Goal: Information Seeking & Learning: Learn about a topic

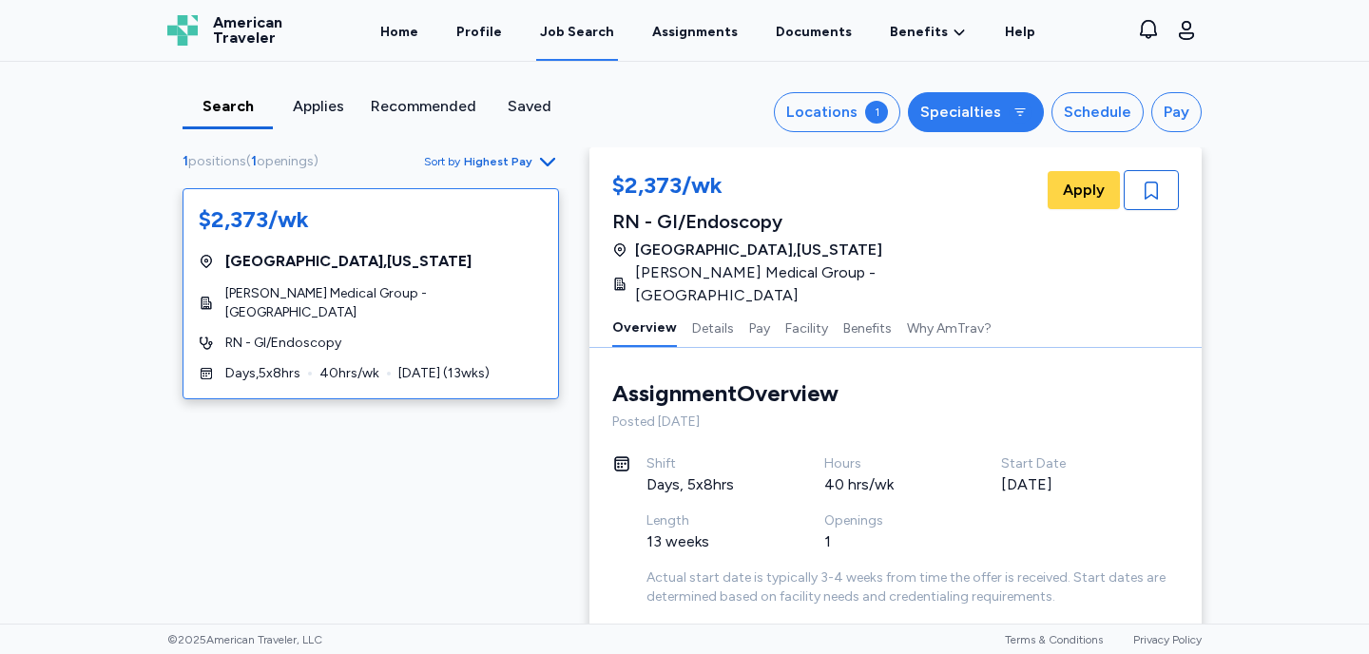
click at [1016, 111] on icon at bounding box center [1019, 112] width 15 height 15
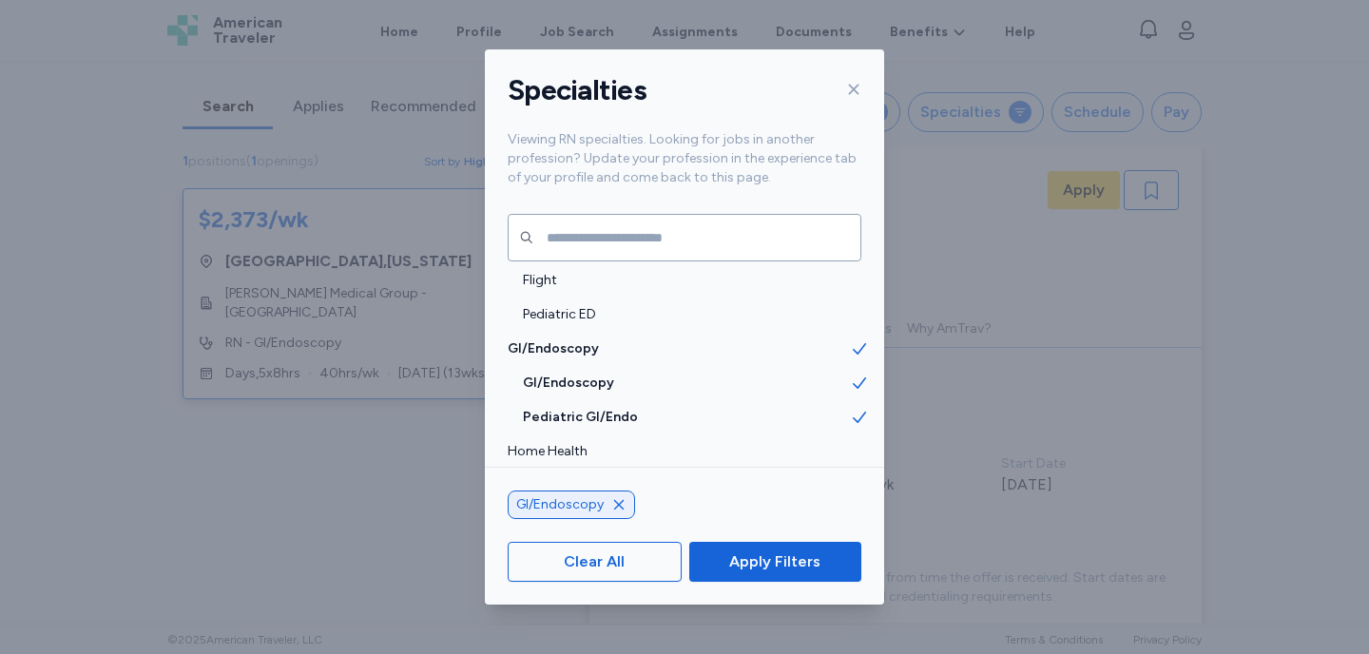
scroll to position [737, 0]
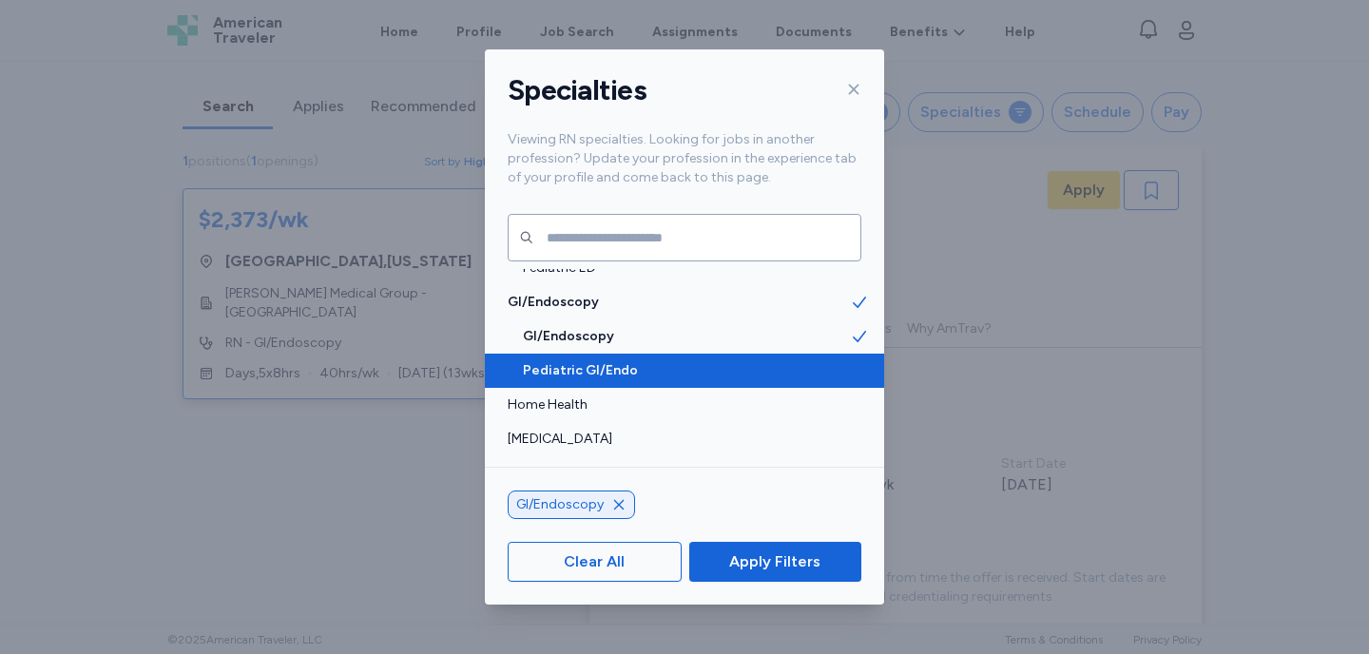
click at [711, 369] on span "Pediatric GI/Endo" at bounding box center [686, 370] width 327 height 19
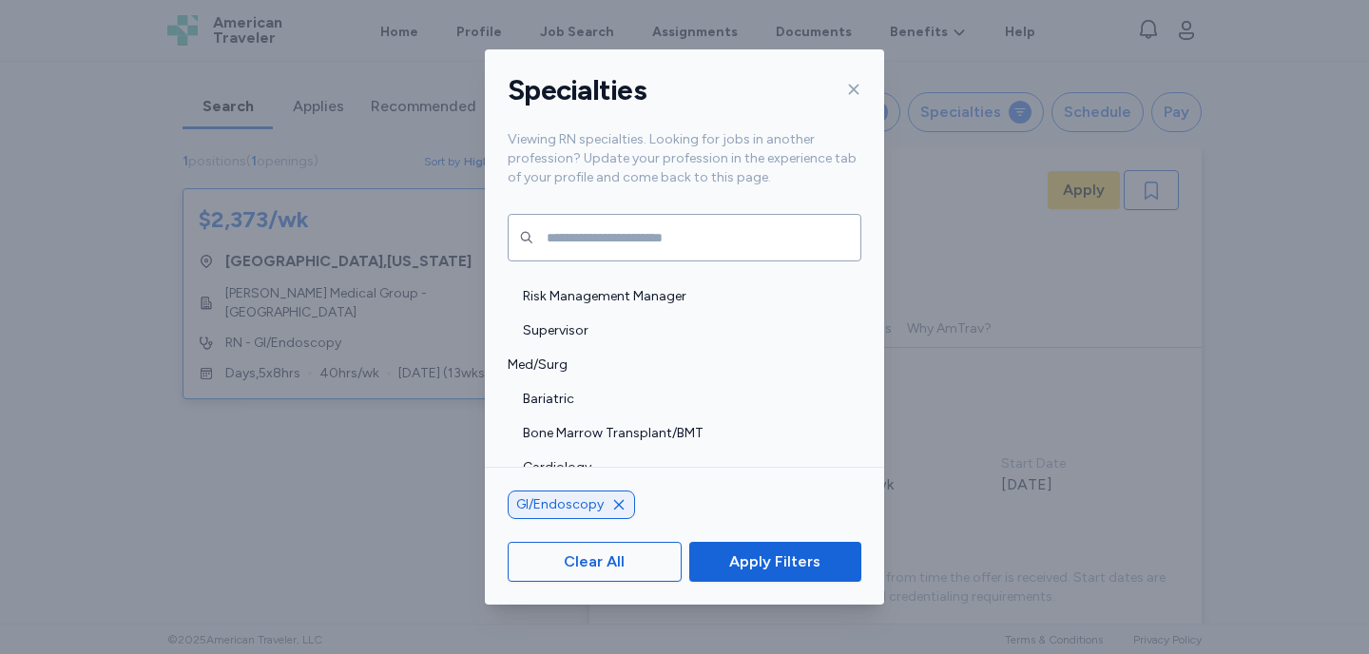
scroll to position [1823, 0]
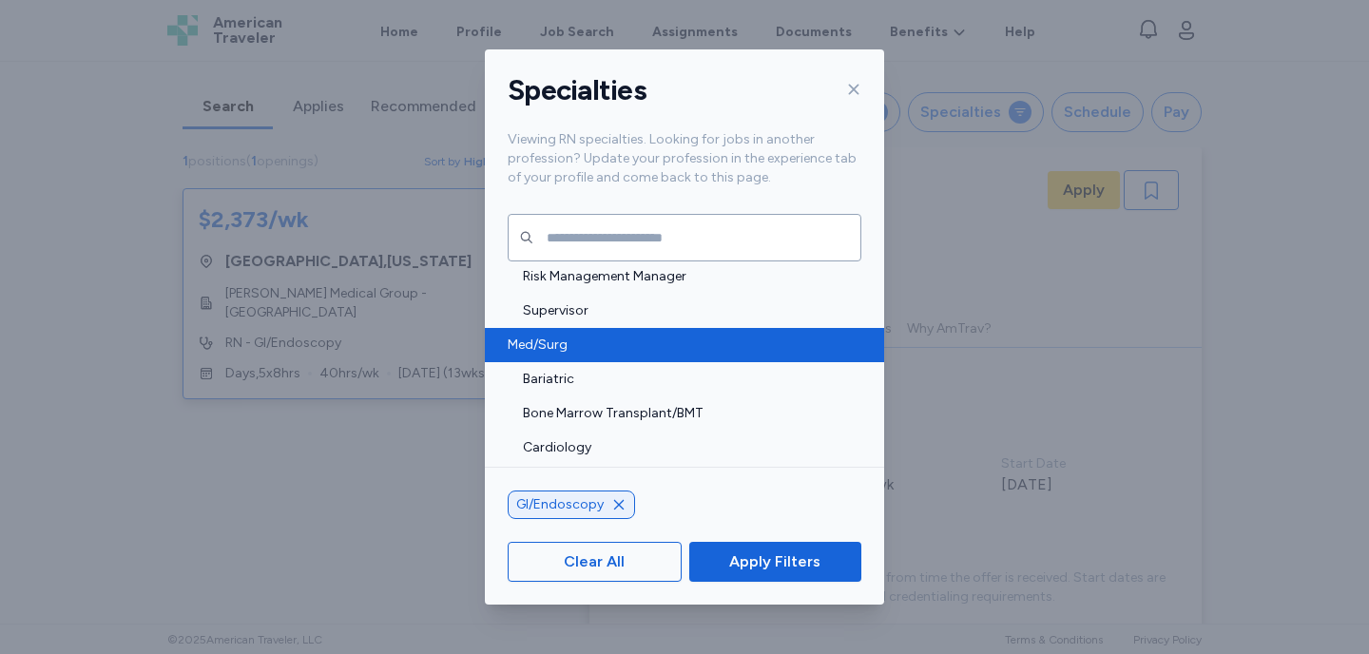
click at [591, 344] on span "Med/Surg" at bounding box center [679, 345] width 342 height 19
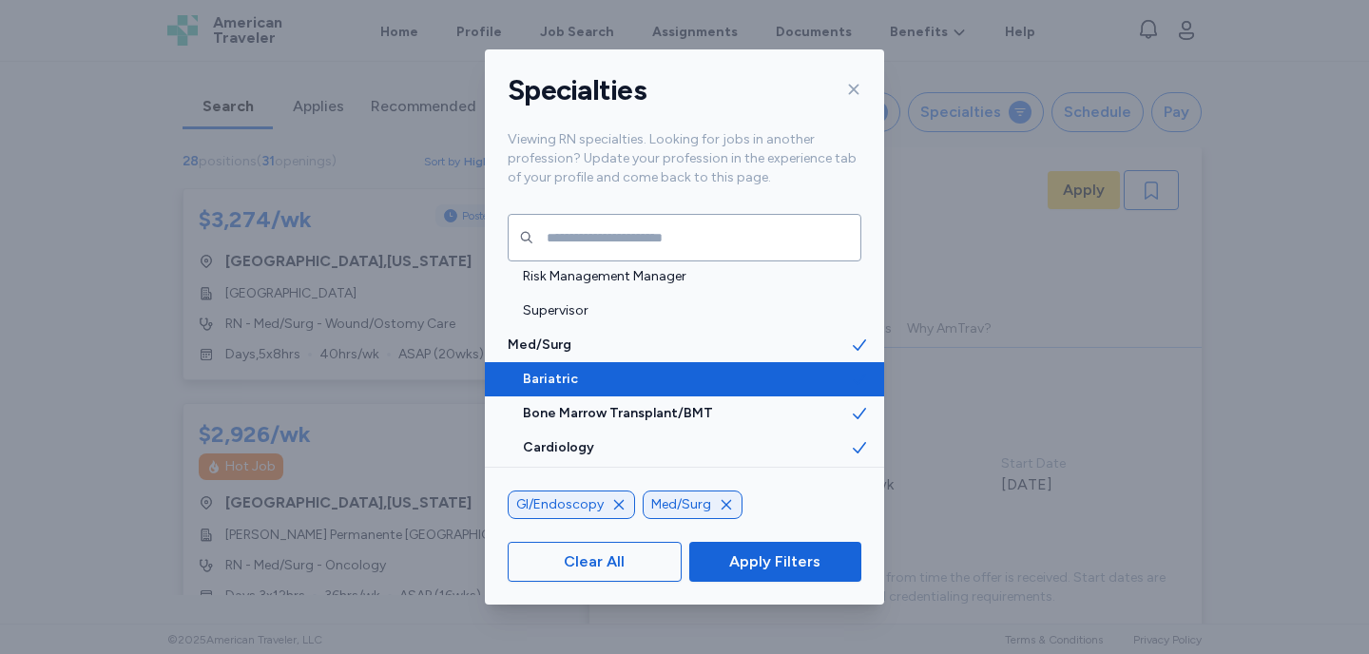
click at [600, 379] on span "Bariatric" at bounding box center [686, 379] width 327 height 19
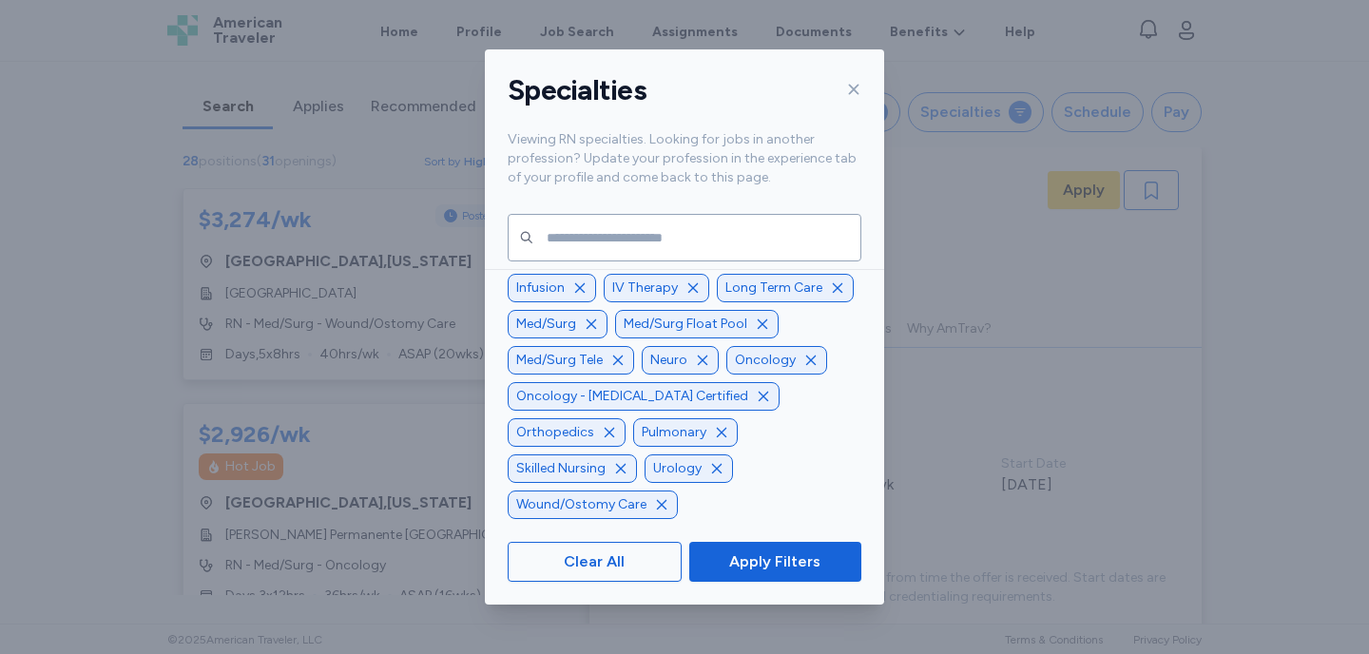
click at [803, 368] on icon "button" at bounding box center [810, 360] width 15 height 15
click at [698, 365] on icon "button" at bounding box center [703, 361] width 10 height 10
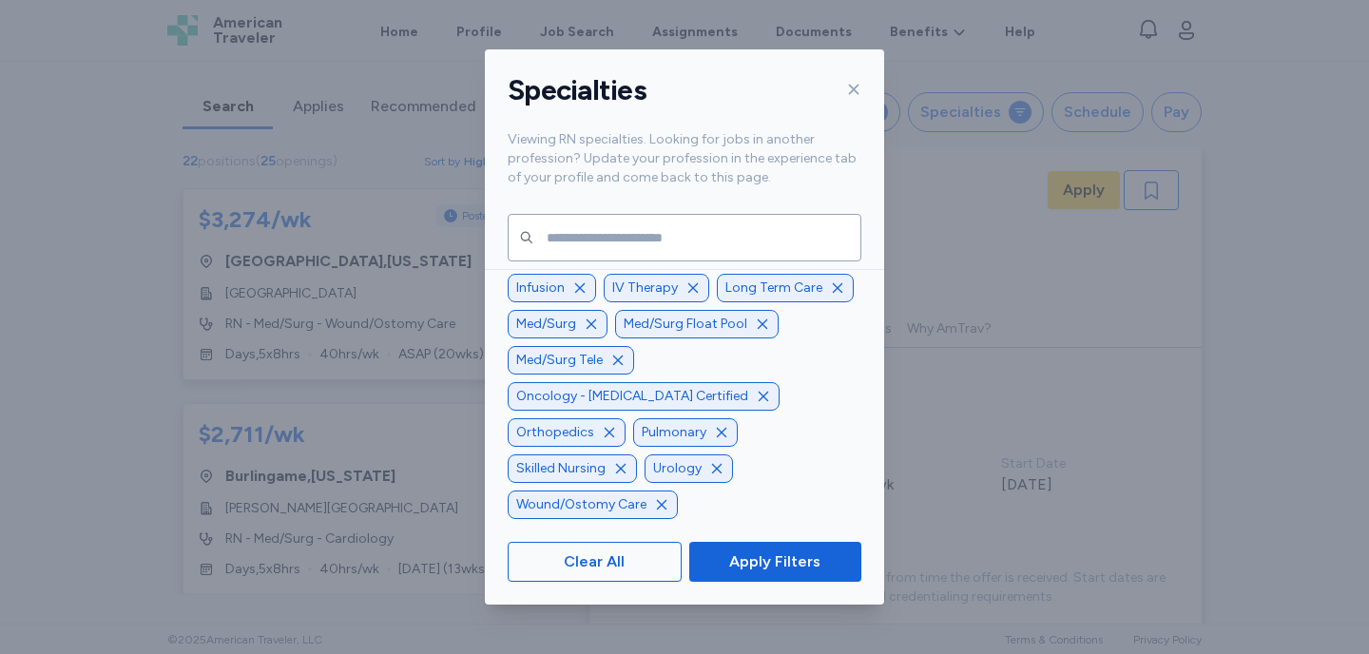
click at [617, 434] on icon "button" at bounding box center [609, 432] width 15 height 15
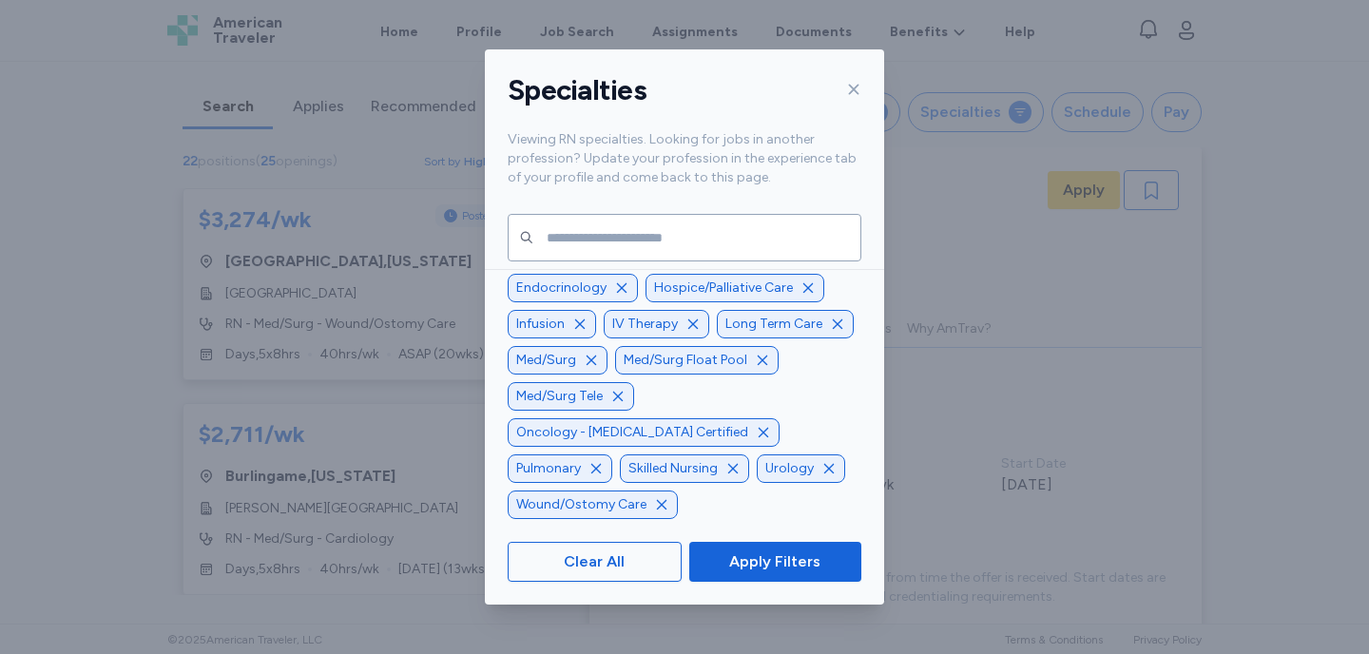
click at [824, 468] on icon "button" at bounding box center [829, 469] width 10 height 10
click at [756, 440] on icon "button" at bounding box center [763, 432] width 15 height 15
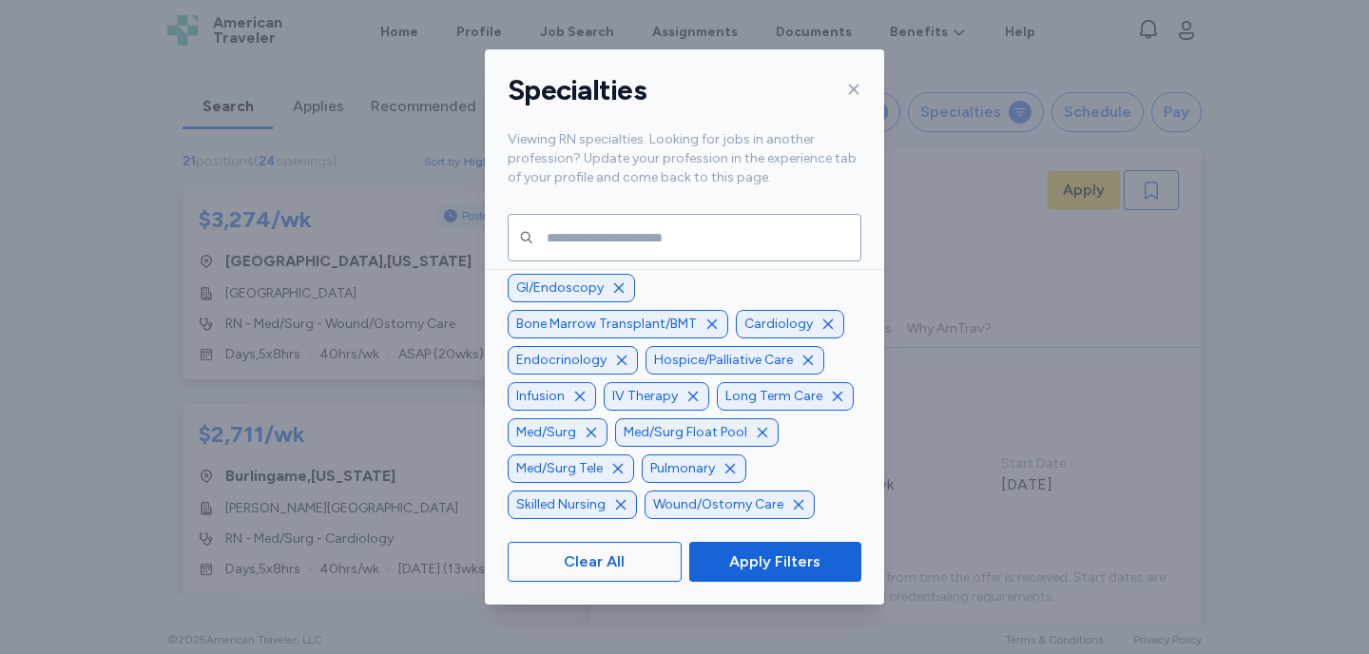
click at [791, 506] on icon "button" at bounding box center [798, 504] width 15 height 15
click at [722, 476] on icon "button" at bounding box center [729, 468] width 15 height 15
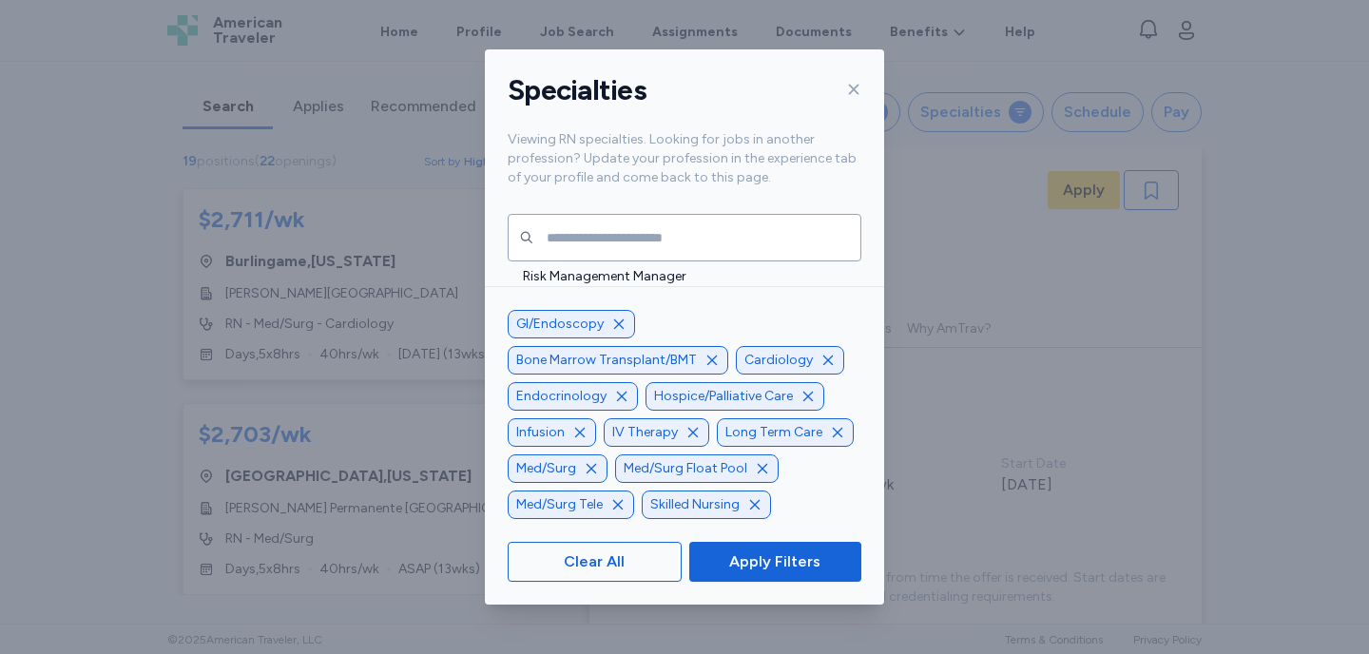
click at [685, 433] on icon "button" at bounding box center [692, 432] width 15 height 15
click at [803, 398] on icon "button" at bounding box center [808, 397] width 10 height 10
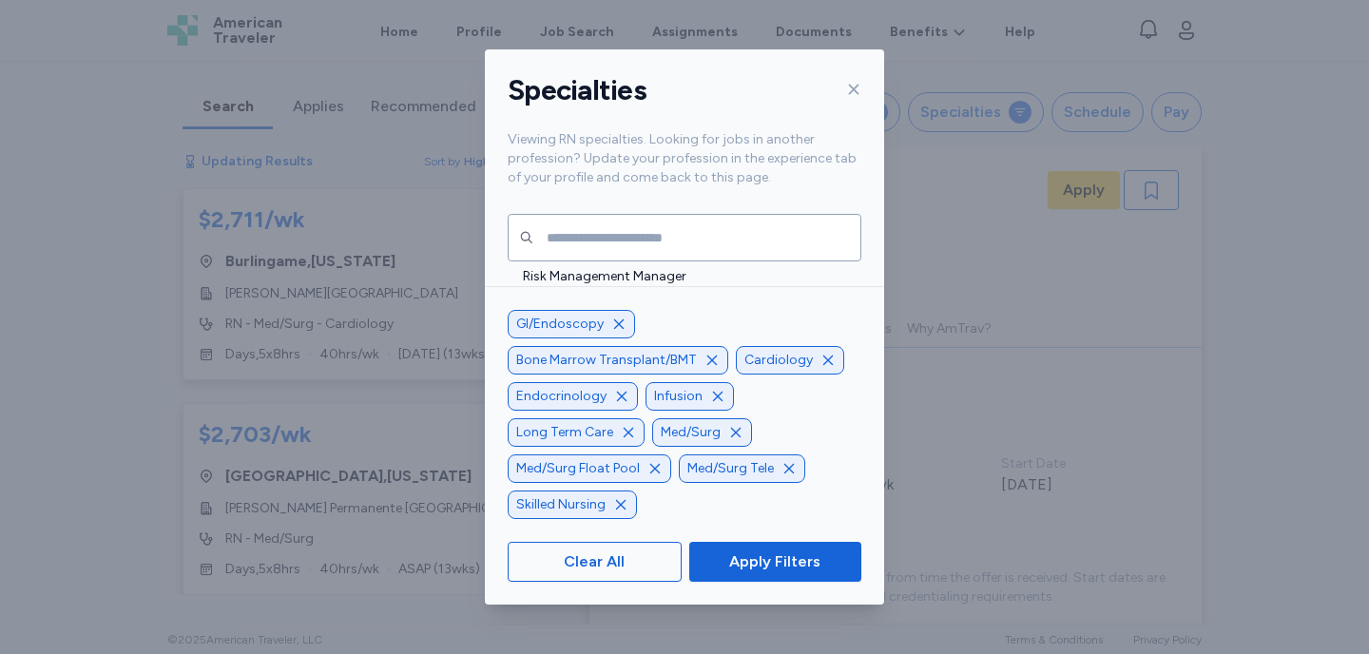
click at [725, 396] on icon "button" at bounding box center [717, 396] width 15 height 15
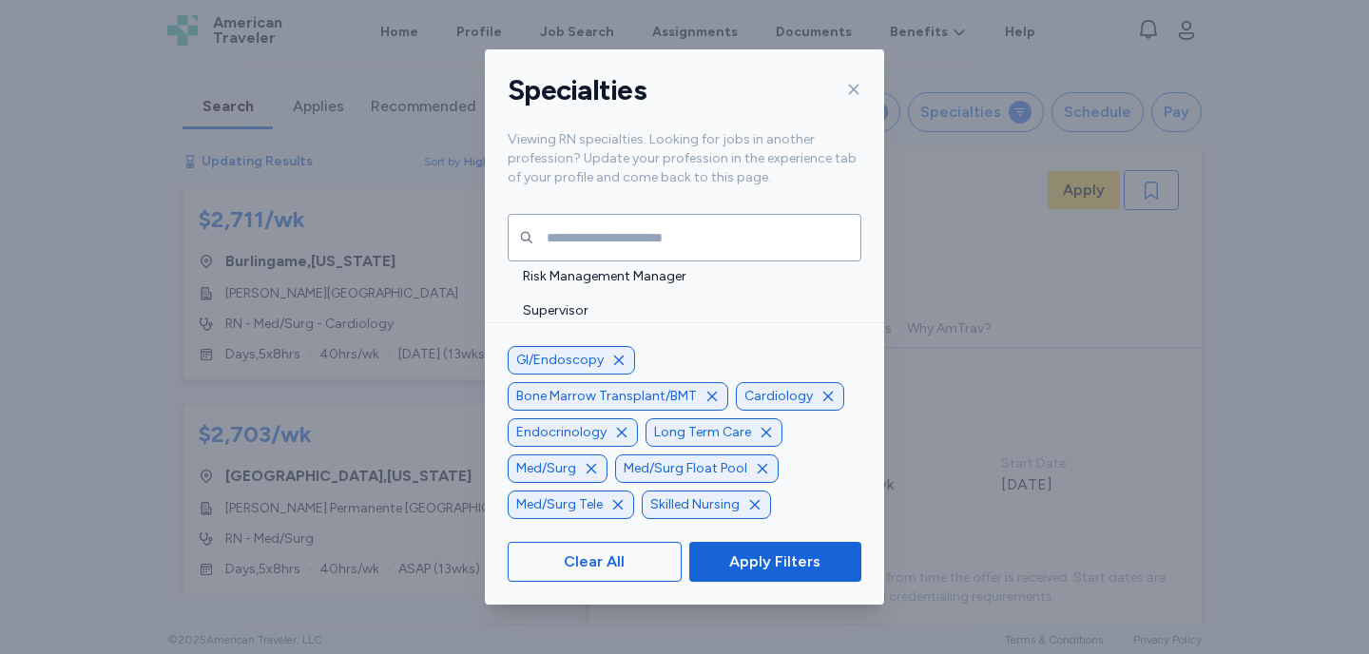
click at [720, 389] on icon "button" at bounding box center [711, 396] width 15 height 15
click at [618, 433] on icon "button" at bounding box center [622, 433] width 10 height 10
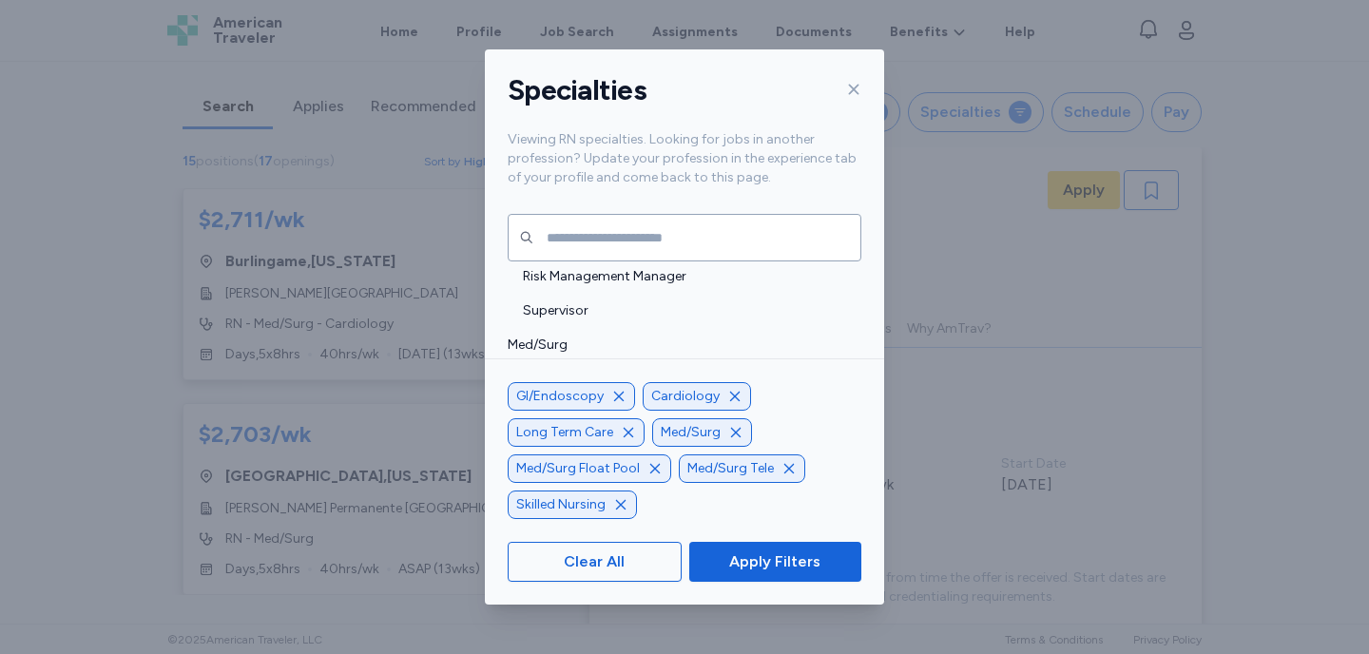
click at [622, 501] on icon "button" at bounding box center [620, 504] width 15 height 15
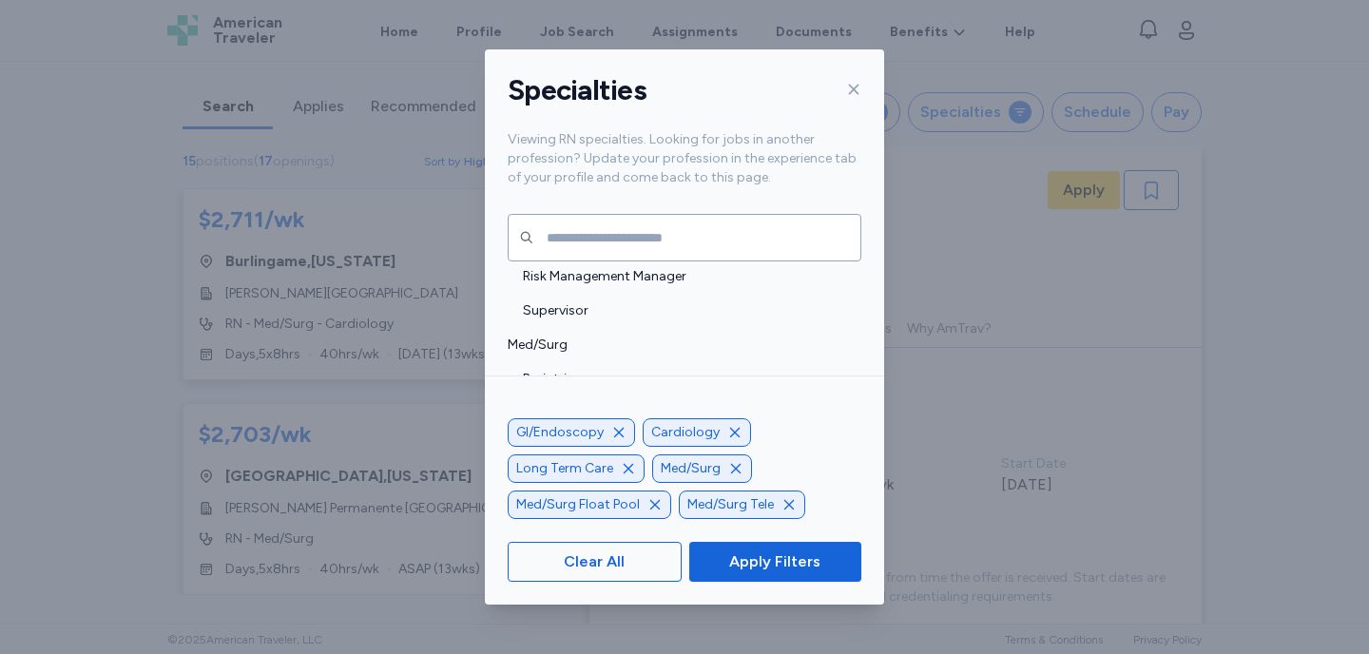
click at [734, 433] on icon "button" at bounding box center [734, 432] width 15 height 15
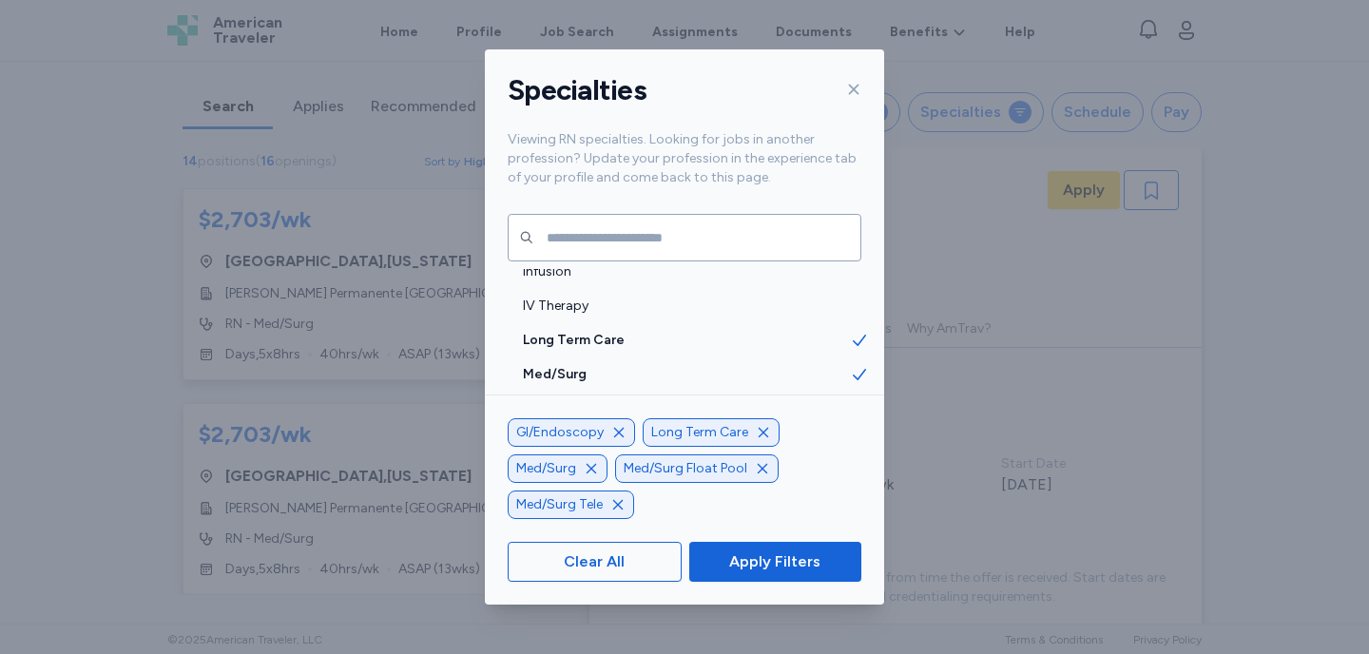
scroll to position [2121, 0]
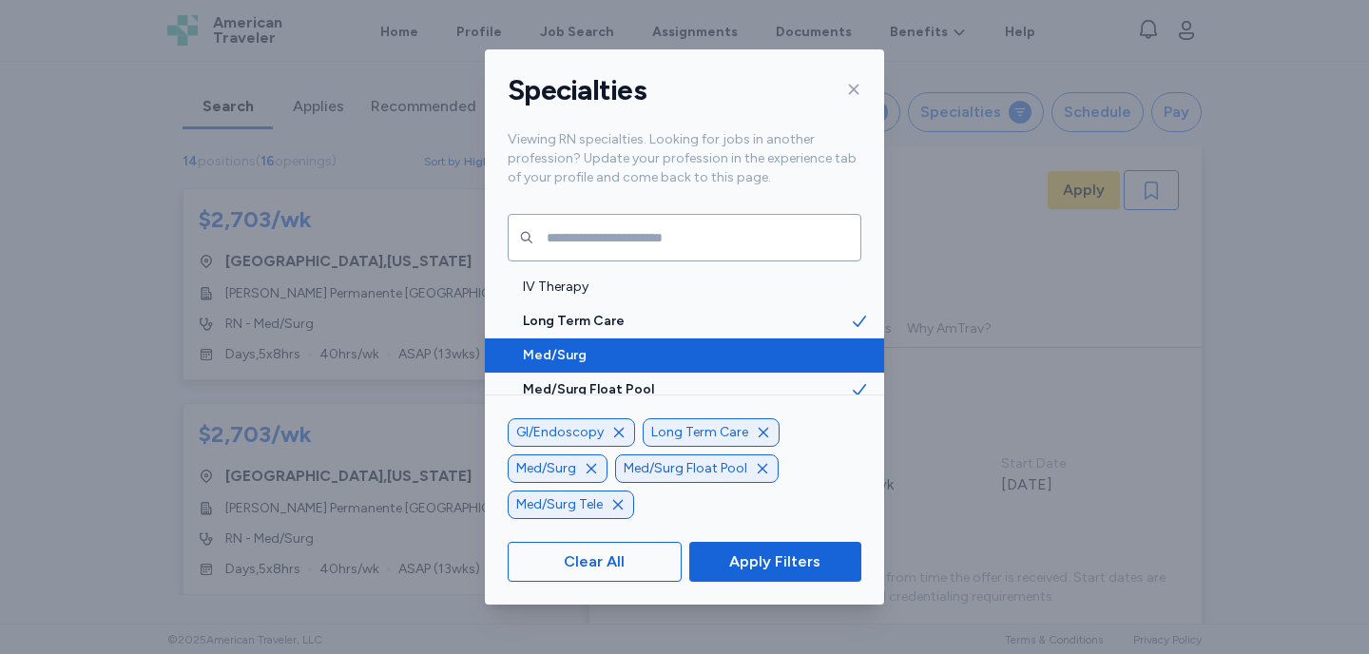
click at [681, 354] on span "Med/Surg" at bounding box center [686, 355] width 327 height 19
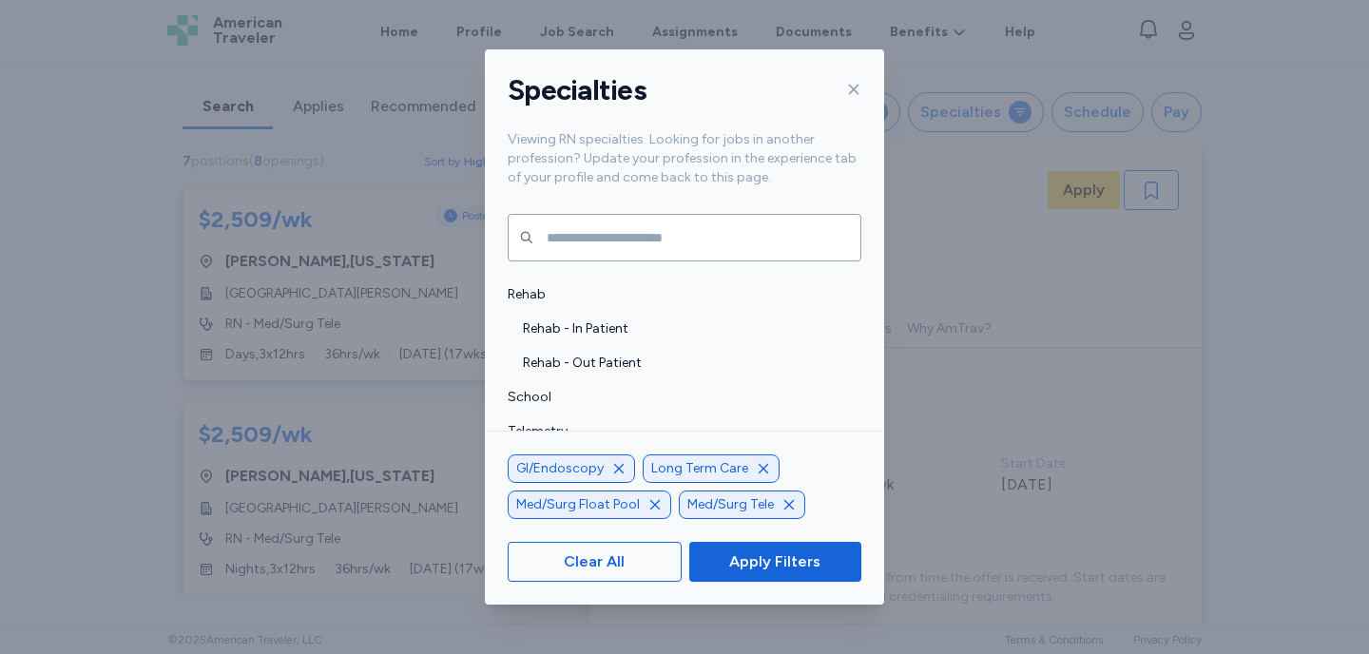
scroll to position [4049, 0]
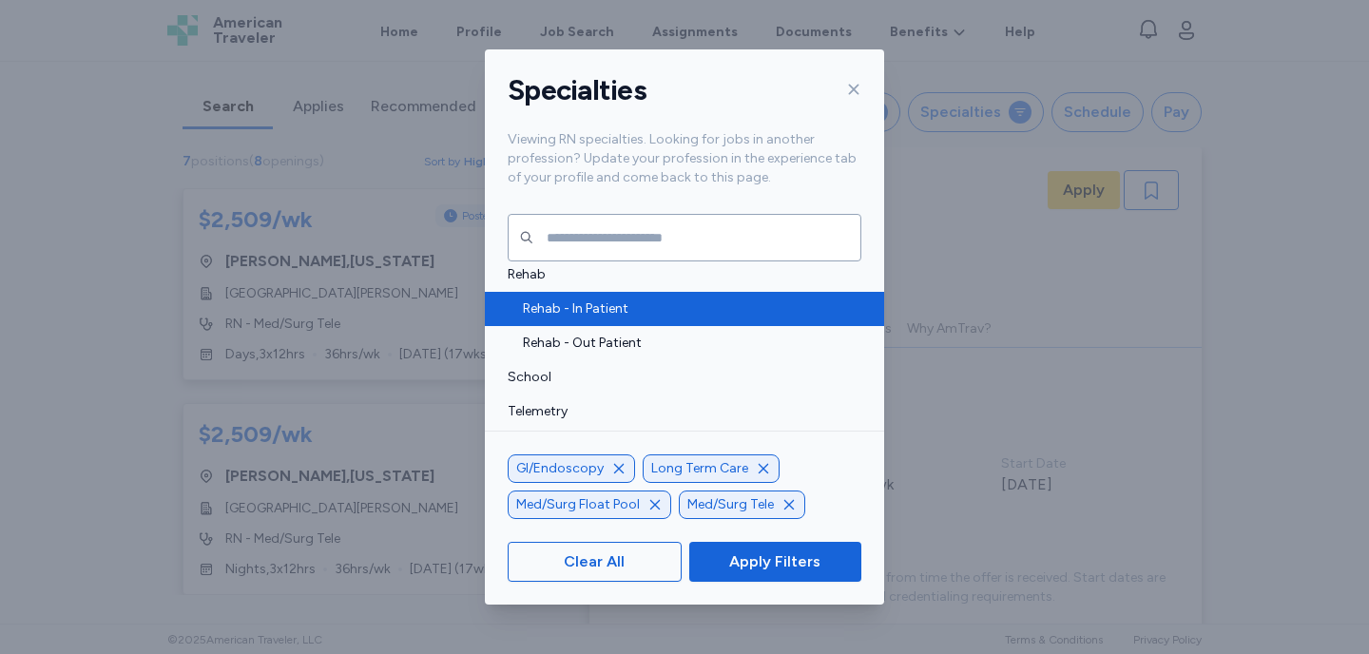
click at [657, 314] on span "Rehab - In Patient" at bounding box center [686, 308] width 327 height 19
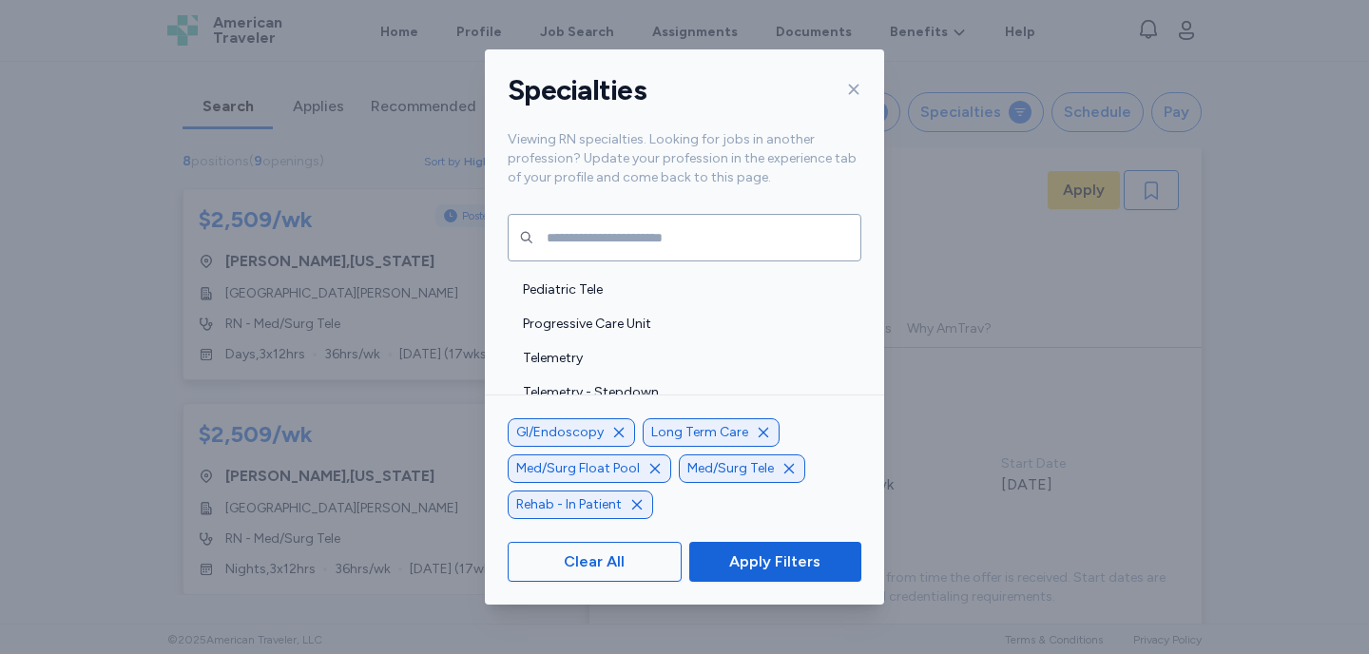
scroll to position [4425, 0]
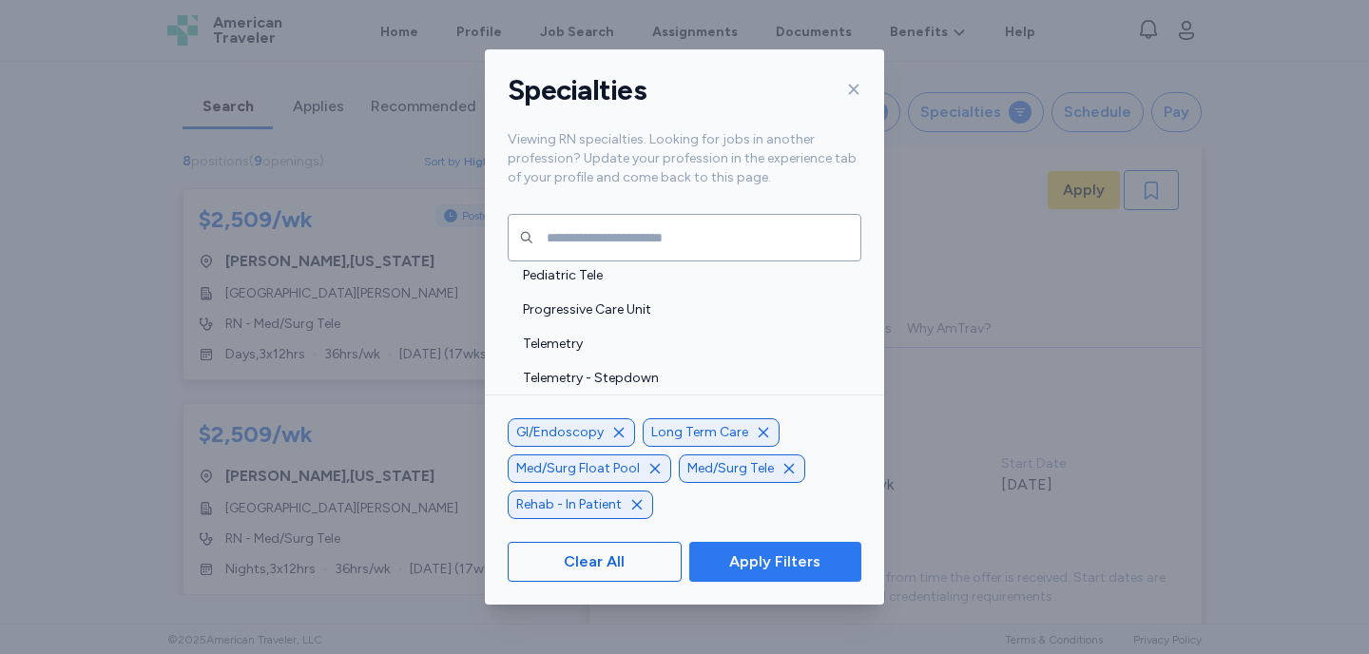
click at [760, 563] on span "Apply Filters" at bounding box center [774, 561] width 91 height 23
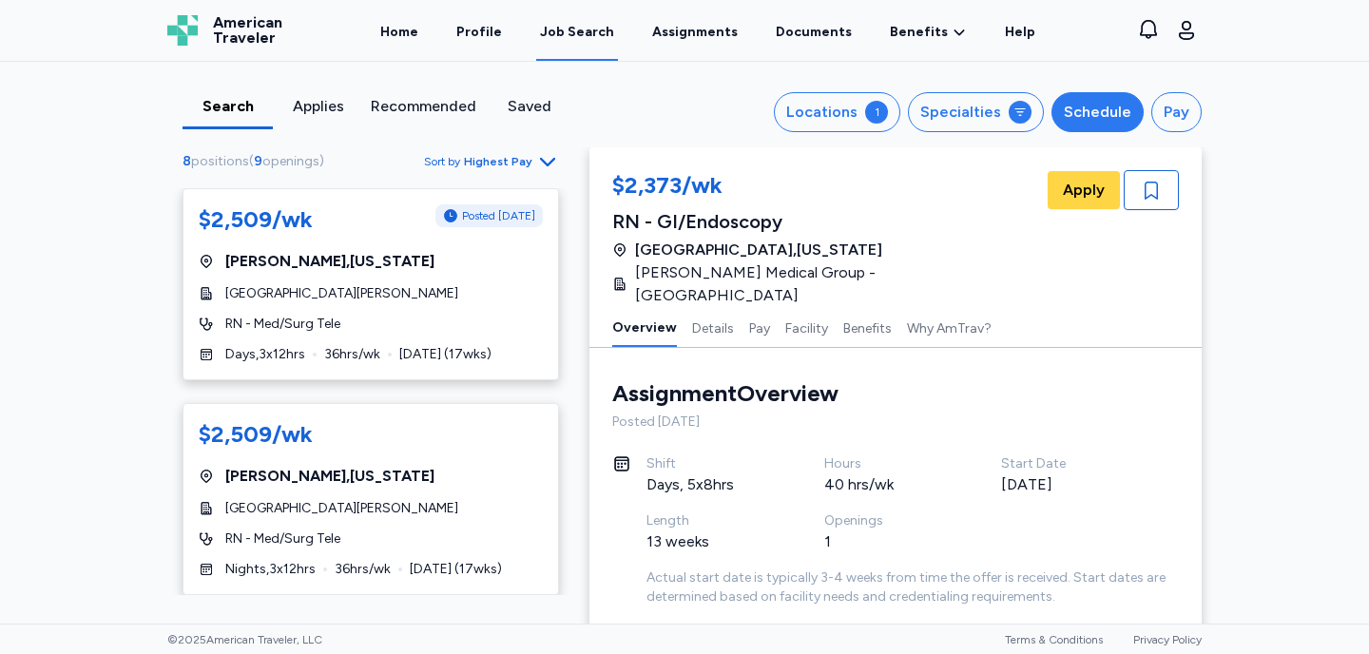
click at [1101, 112] on div "Schedule" at bounding box center [1097, 112] width 67 height 23
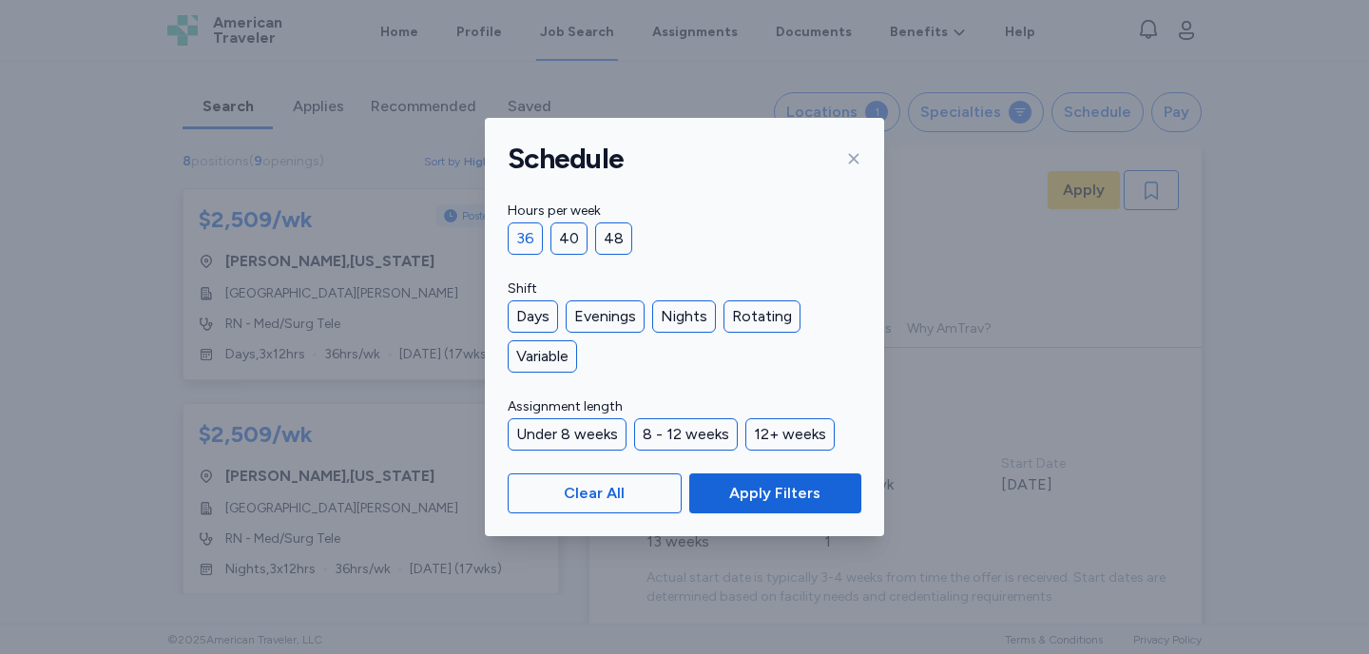
click at [527, 236] on div "36" at bounding box center [525, 238] width 35 height 32
click at [524, 322] on div "Days" at bounding box center [533, 316] width 50 height 32
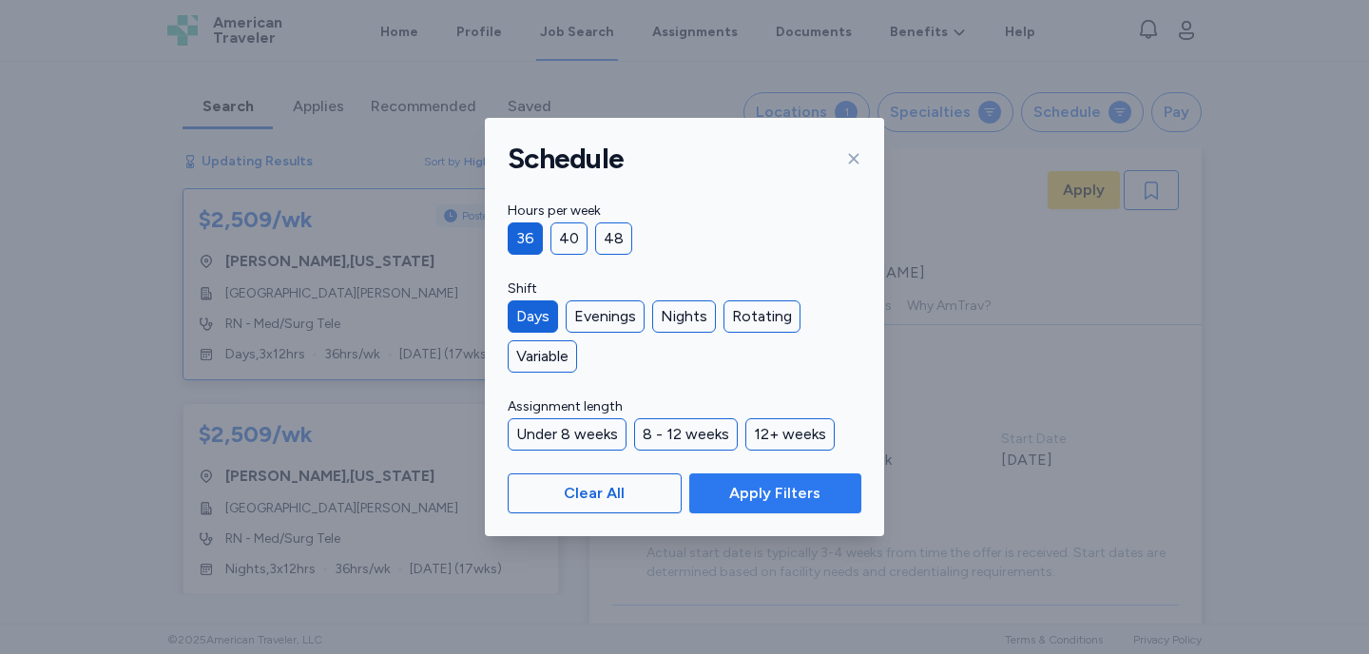
click at [739, 500] on span "Apply Filters" at bounding box center [774, 493] width 91 height 23
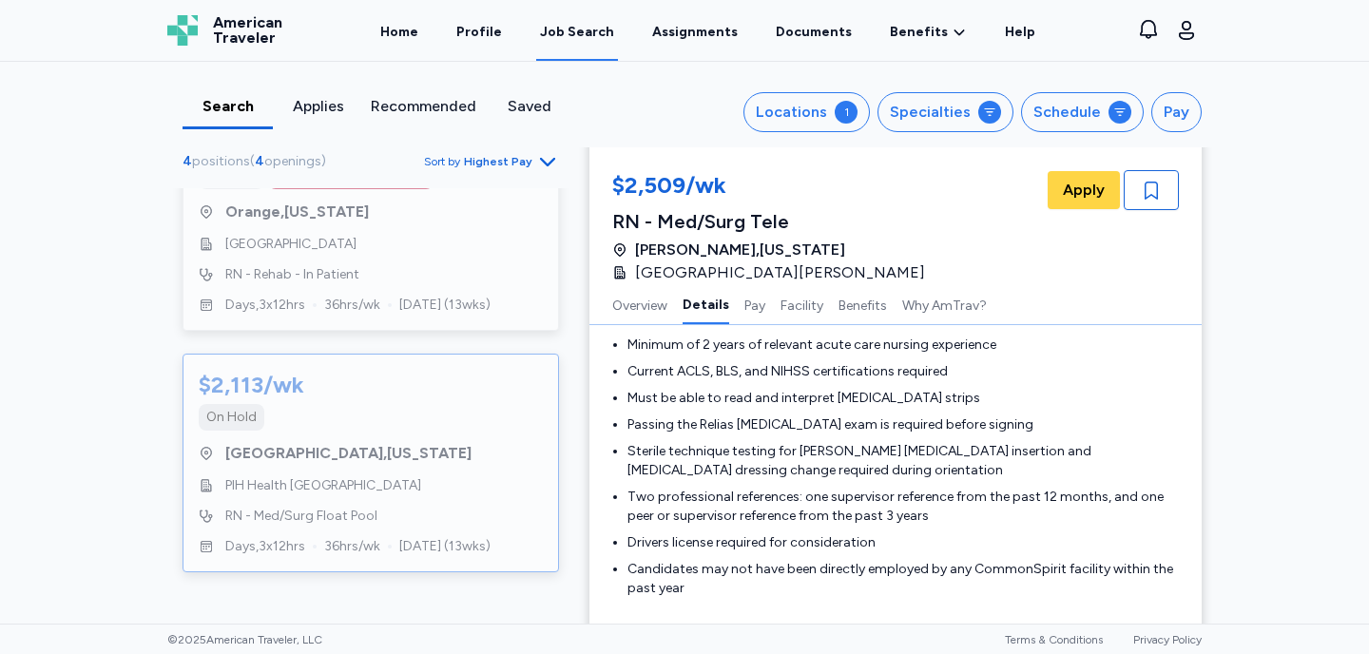
scroll to position [0, 0]
